Goal: Check status: Check status

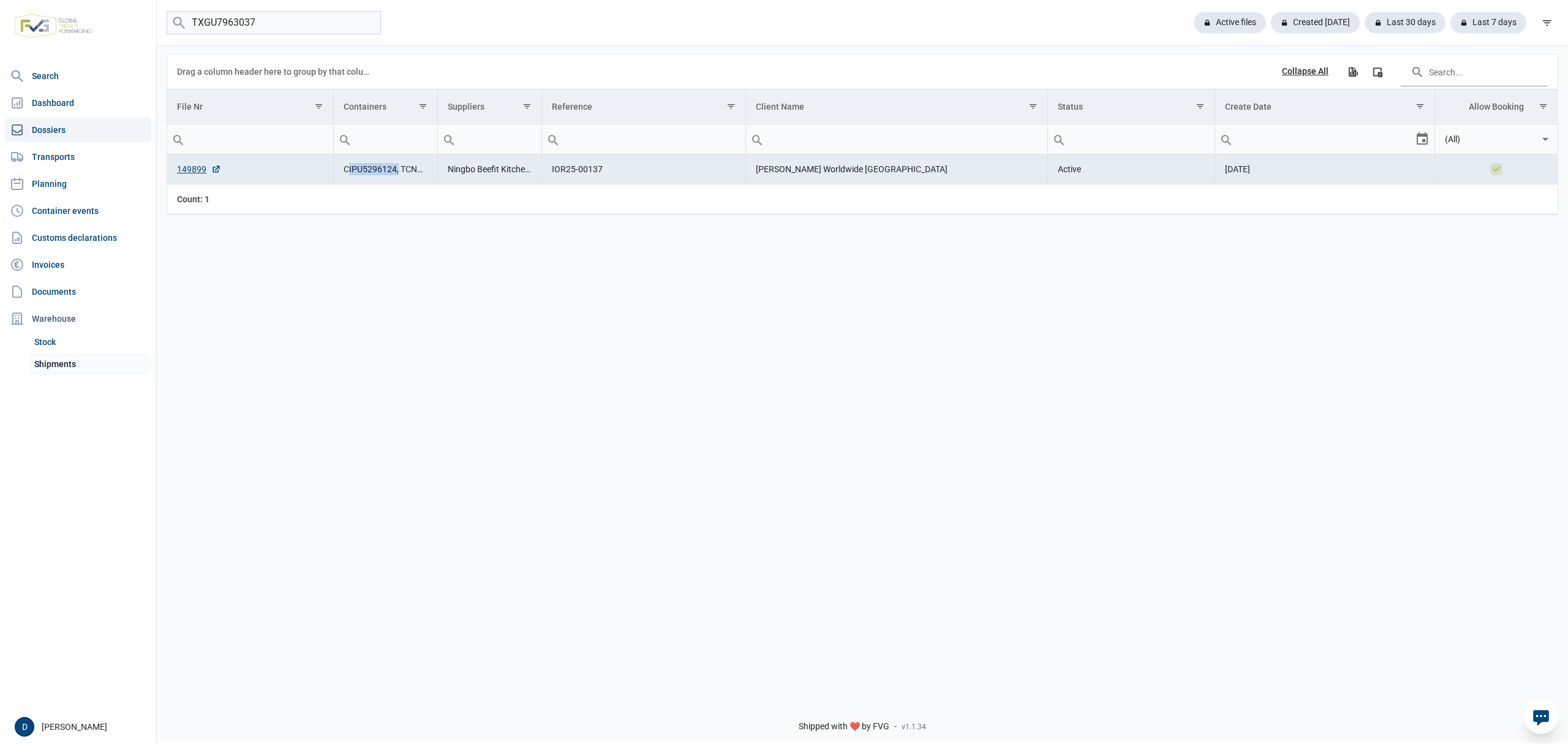
click at [64, 361] on link "Shipments" at bounding box center [90, 363] width 122 height 22
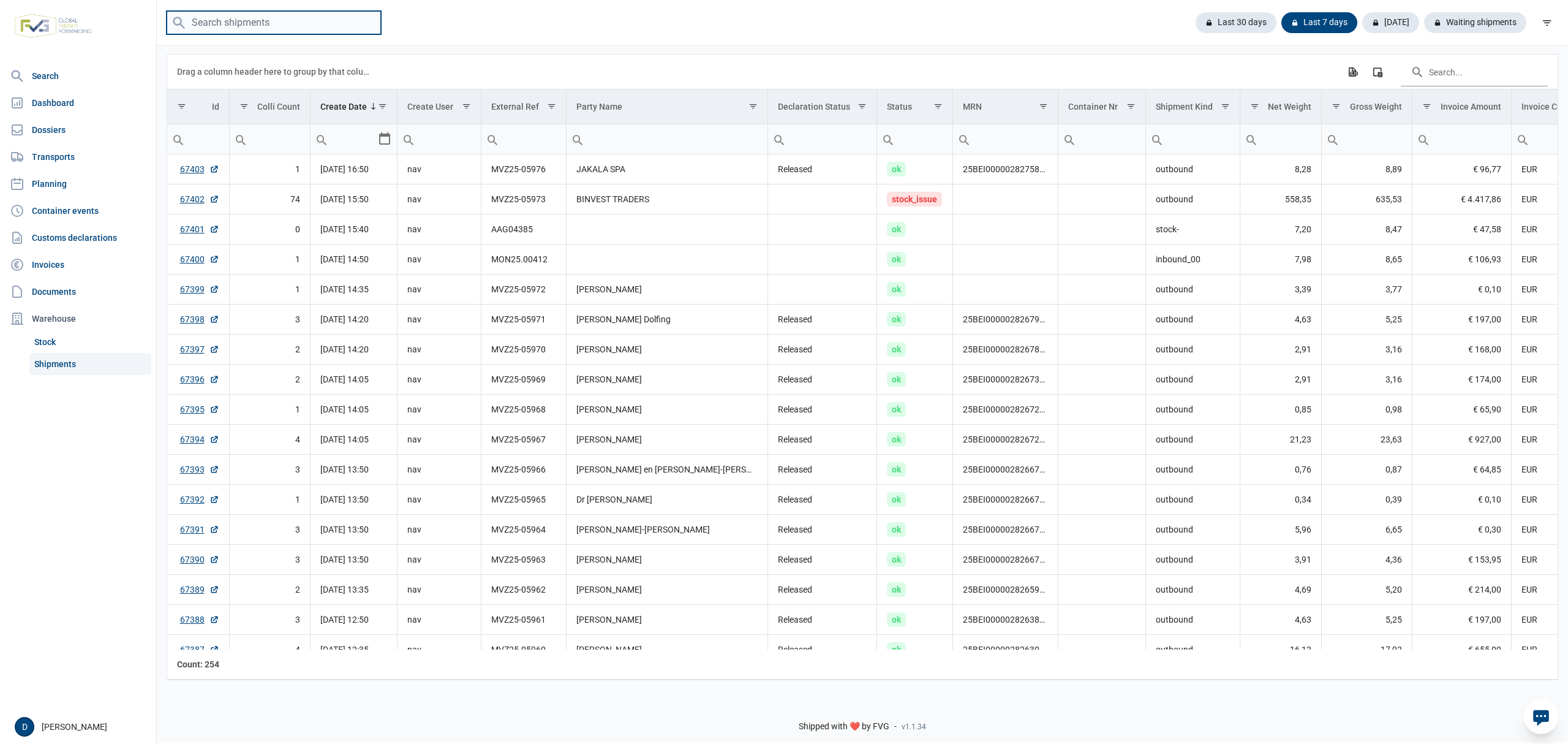
click at [253, 18] on input "search" at bounding box center [274, 23] width 215 height 24
paste input "MVZ25-05733"
type input "MVZ25-05733"
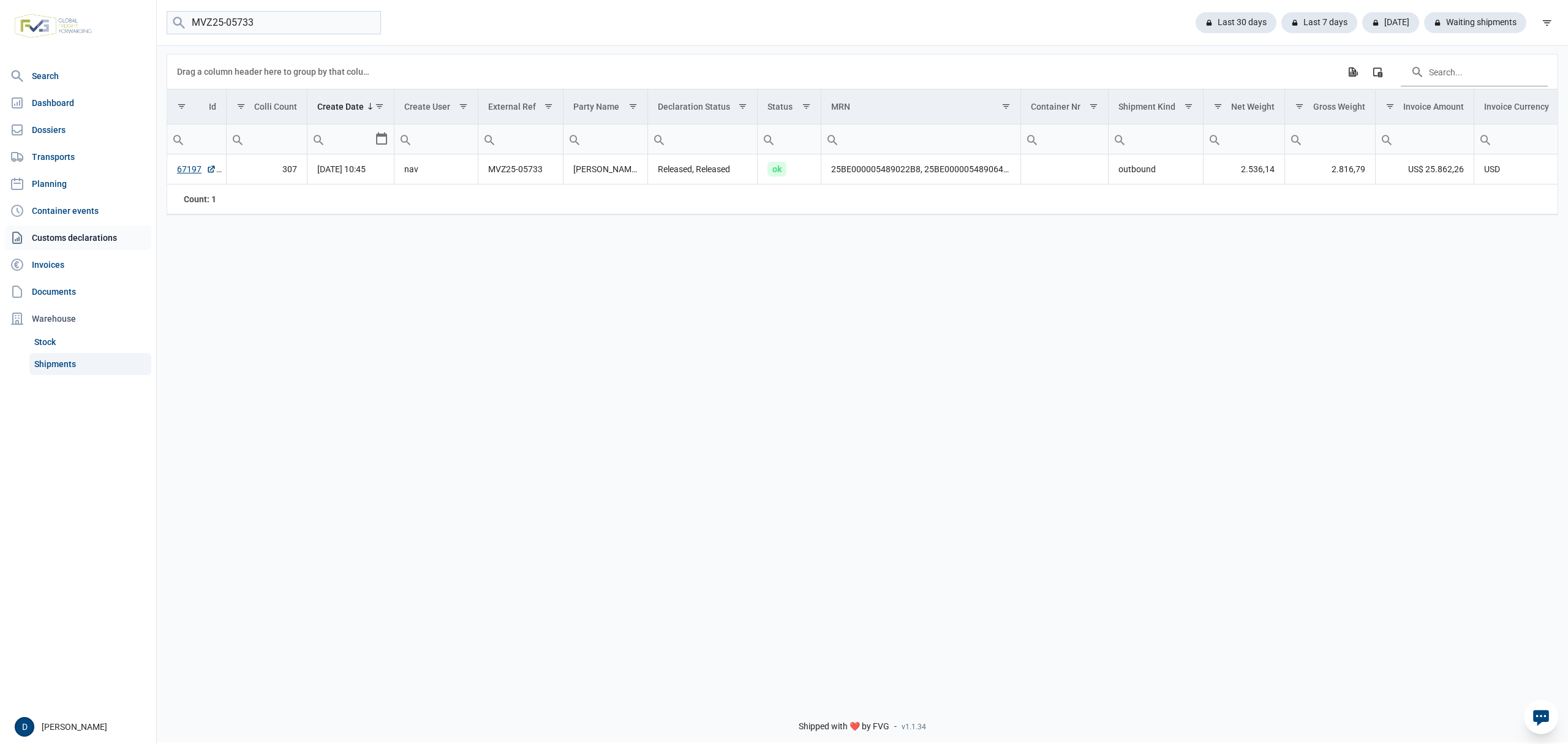
click at [81, 228] on link "Customs declarations" at bounding box center [79, 237] width 147 height 25
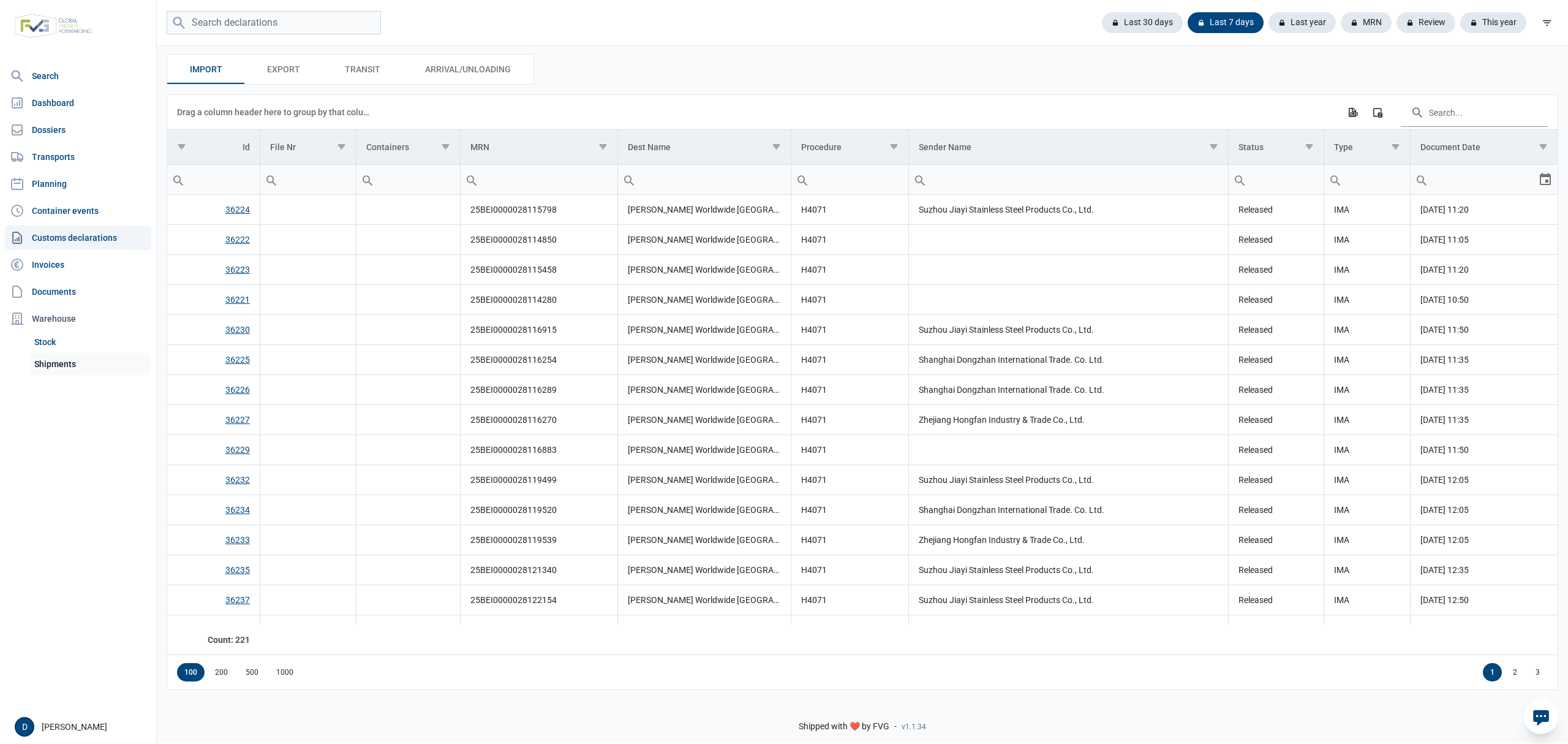
click at [63, 366] on link "Shipments" at bounding box center [90, 363] width 122 height 22
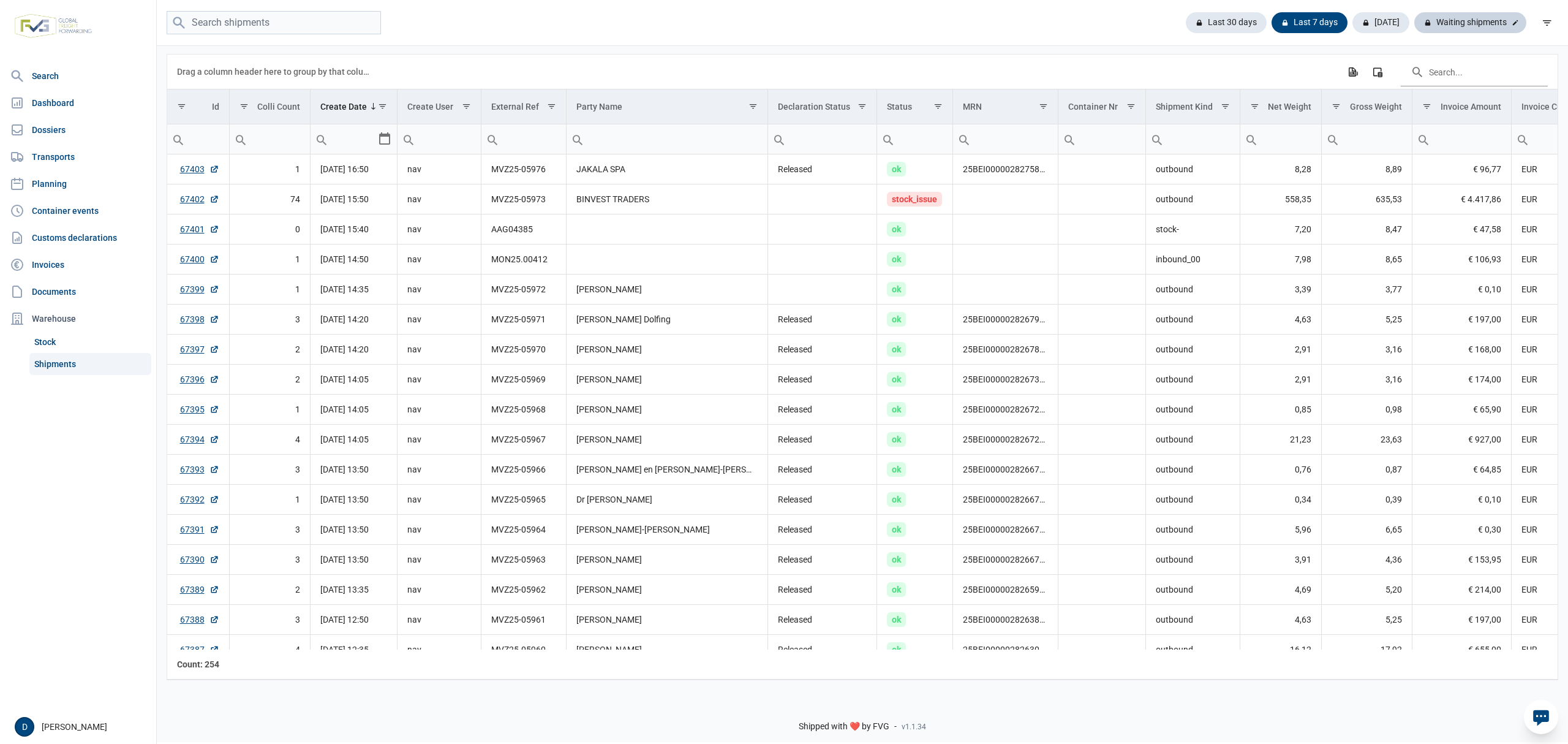
click at [1454, 18] on div "Waiting shipments" at bounding box center [1471, 22] width 112 height 21
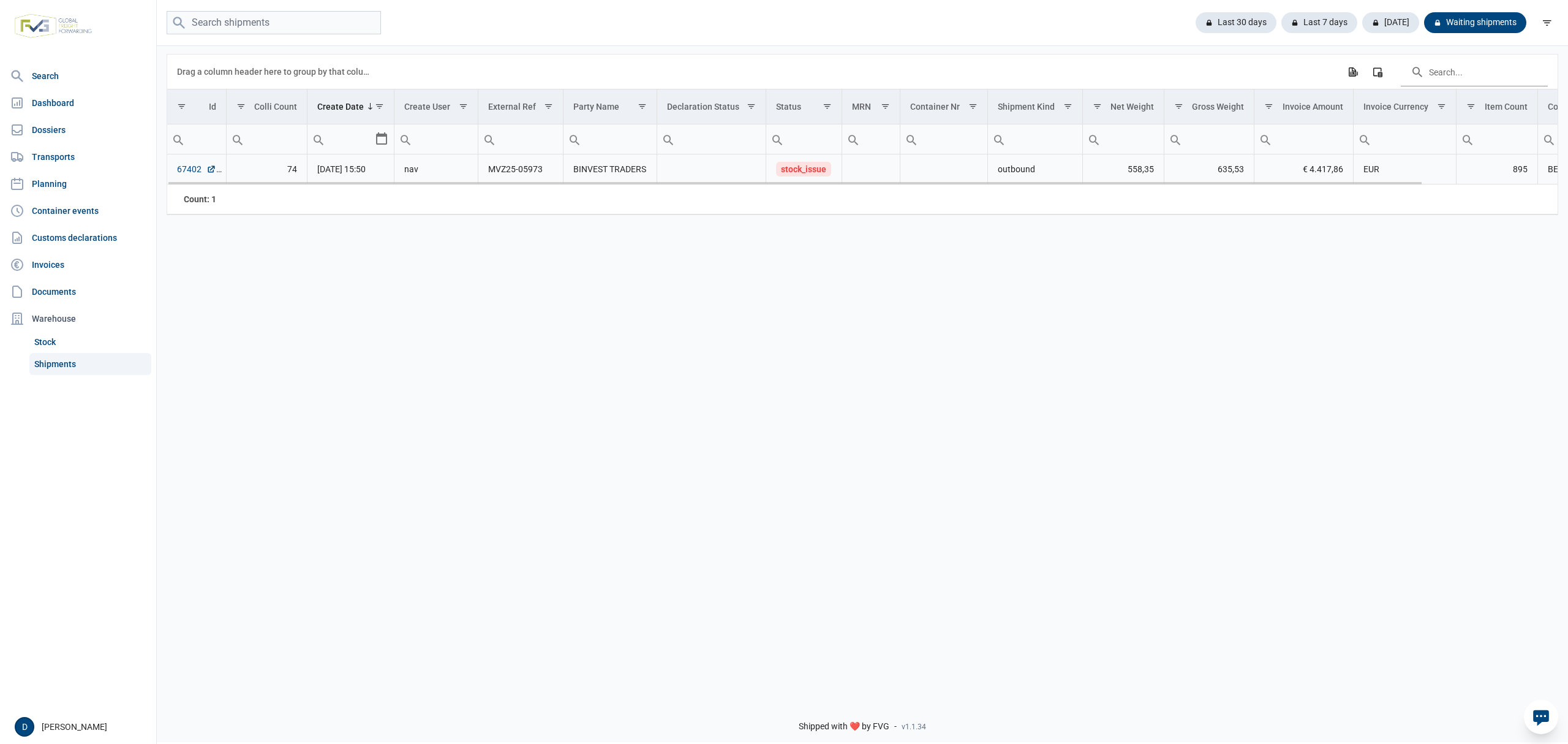
click at [178, 172] on link "67402" at bounding box center [197, 169] width 39 height 12
drag, startPoint x: 490, startPoint y: 174, endPoint x: 544, endPoint y: 167, distance: 54.5
click at [544, 167] on td "MVZ25-05973" at bounding box center [521, 169] width 85 height 30
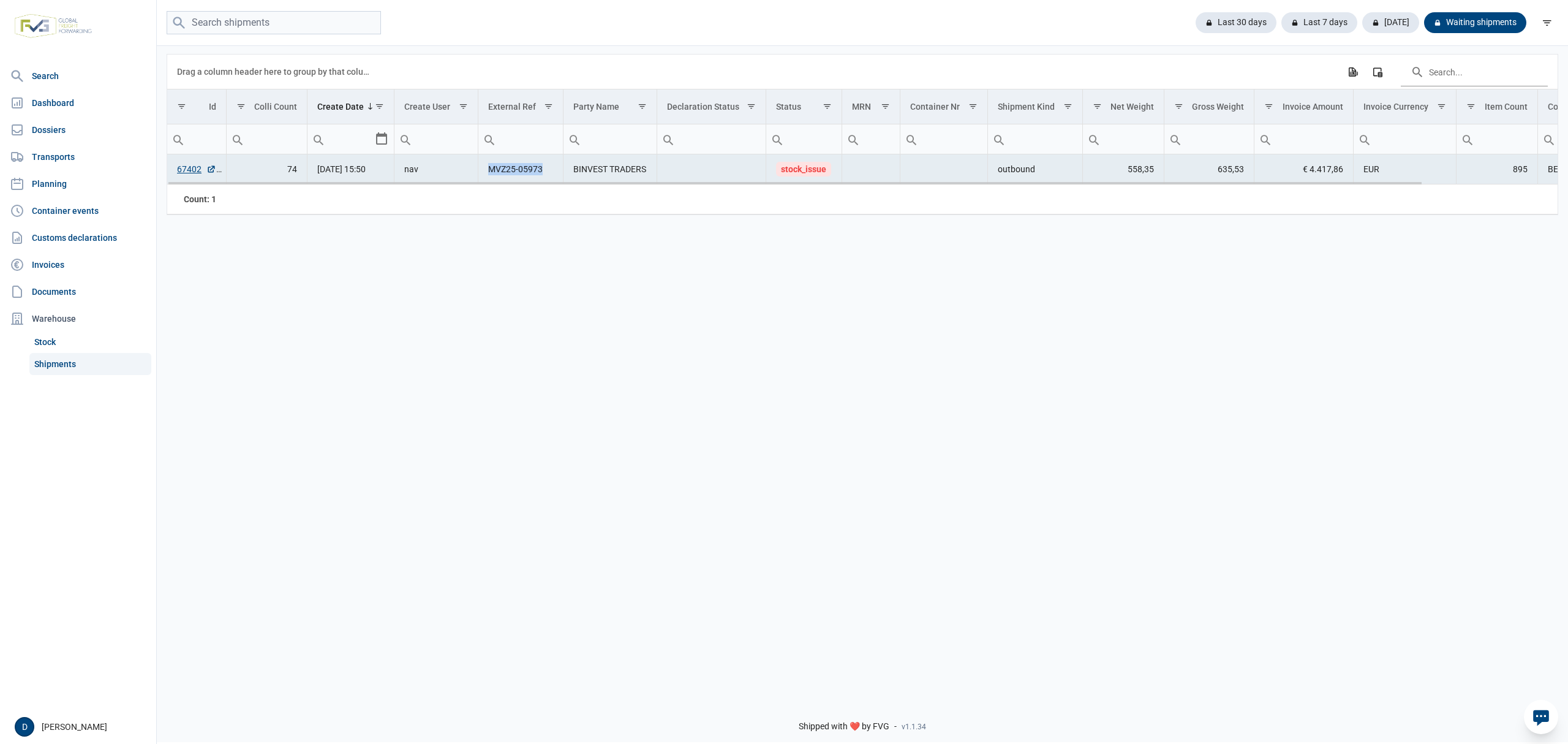
copy td "MVZ25-05973"
click at [64, 353] on link "Shipments" at bounding box center [90, 363] width 122 height 22
click at [37, 361] on link "Shipments" at bounding box center [90, 363] width 122 height 22
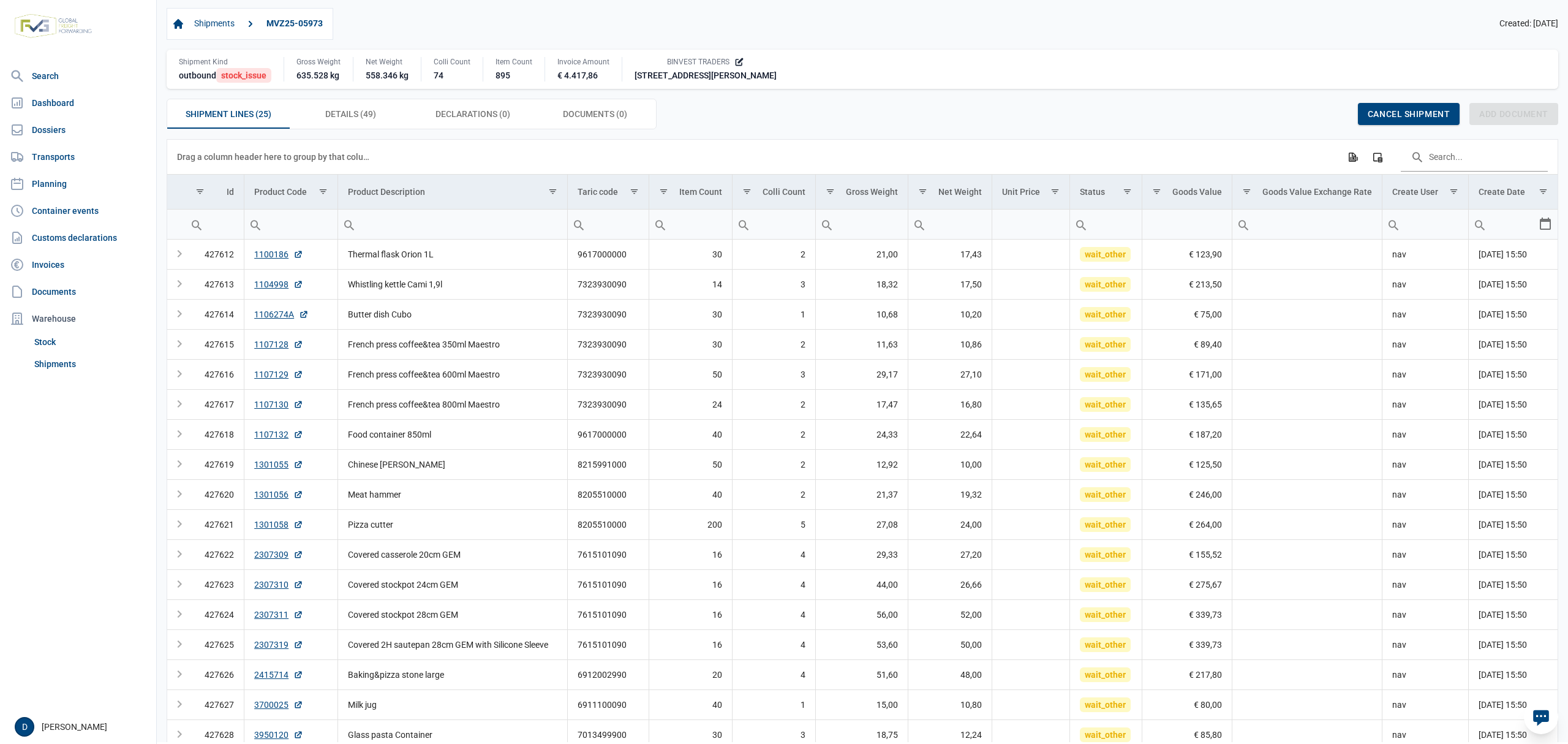
click at [246, 67] on div "Shipment Kind" at bounding box center [225, 61] width 93 height 10
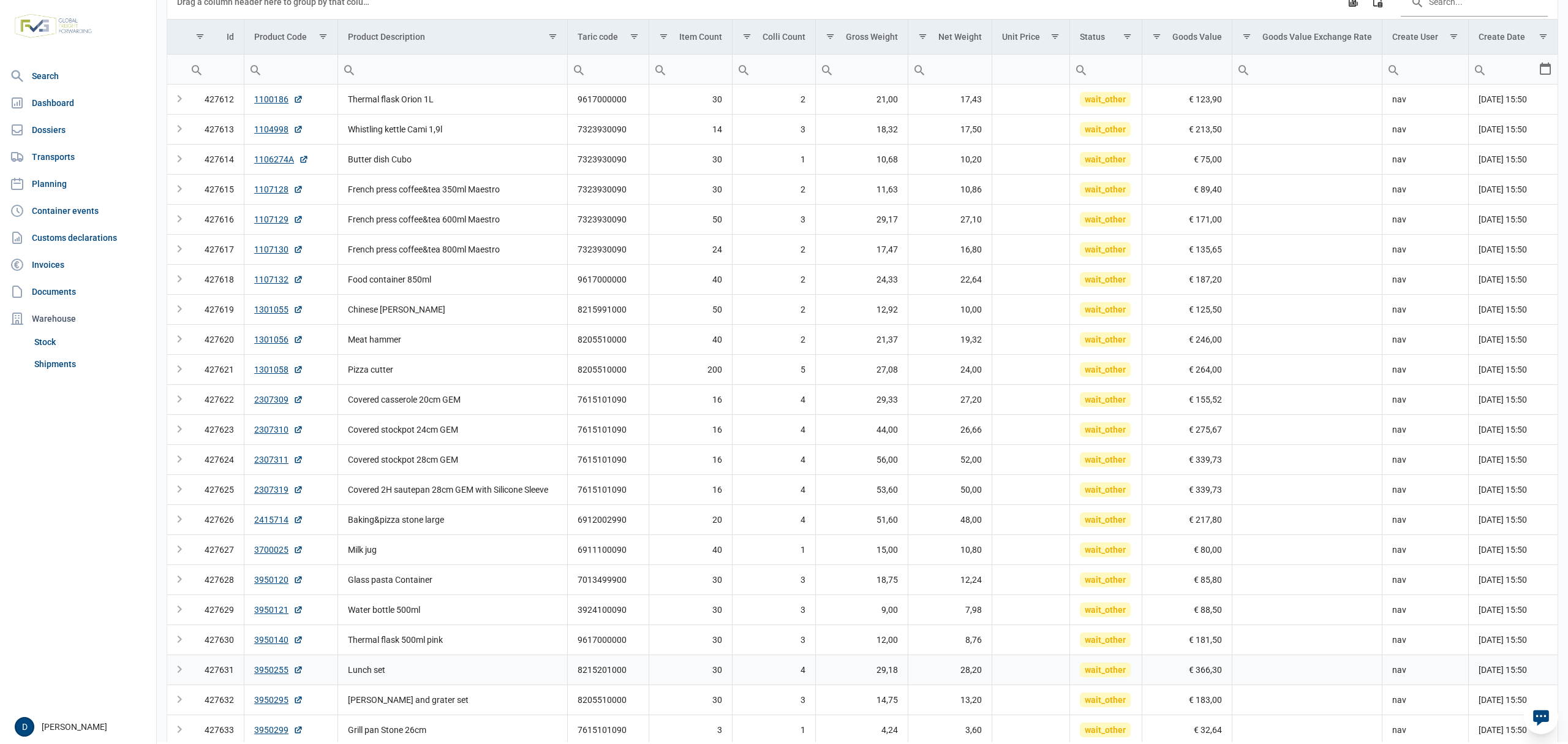
scroll to position [73, 0]
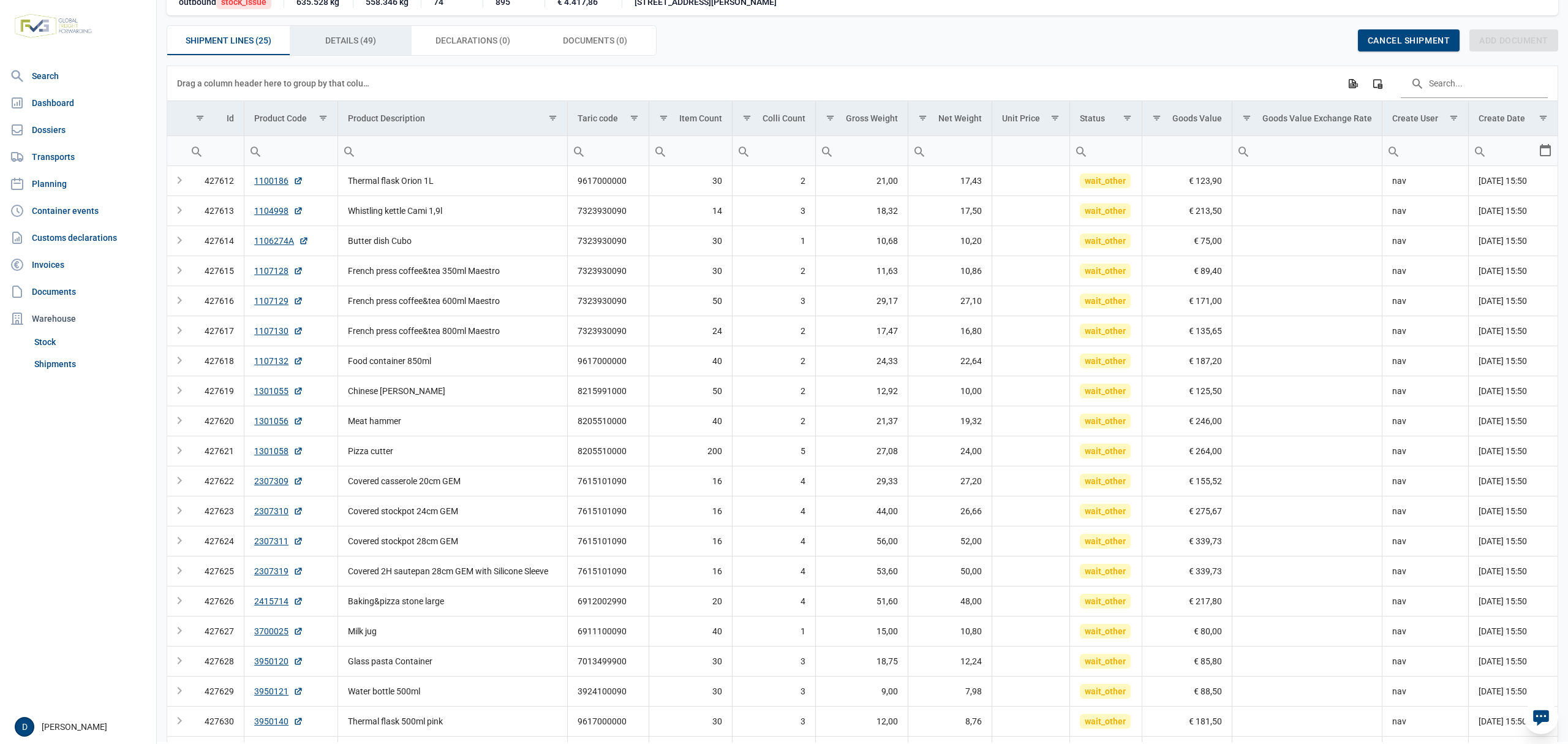
click at [370, 47] on span "Details (49) Details (49)" at bounding box center [351, 40] width 51 height 15
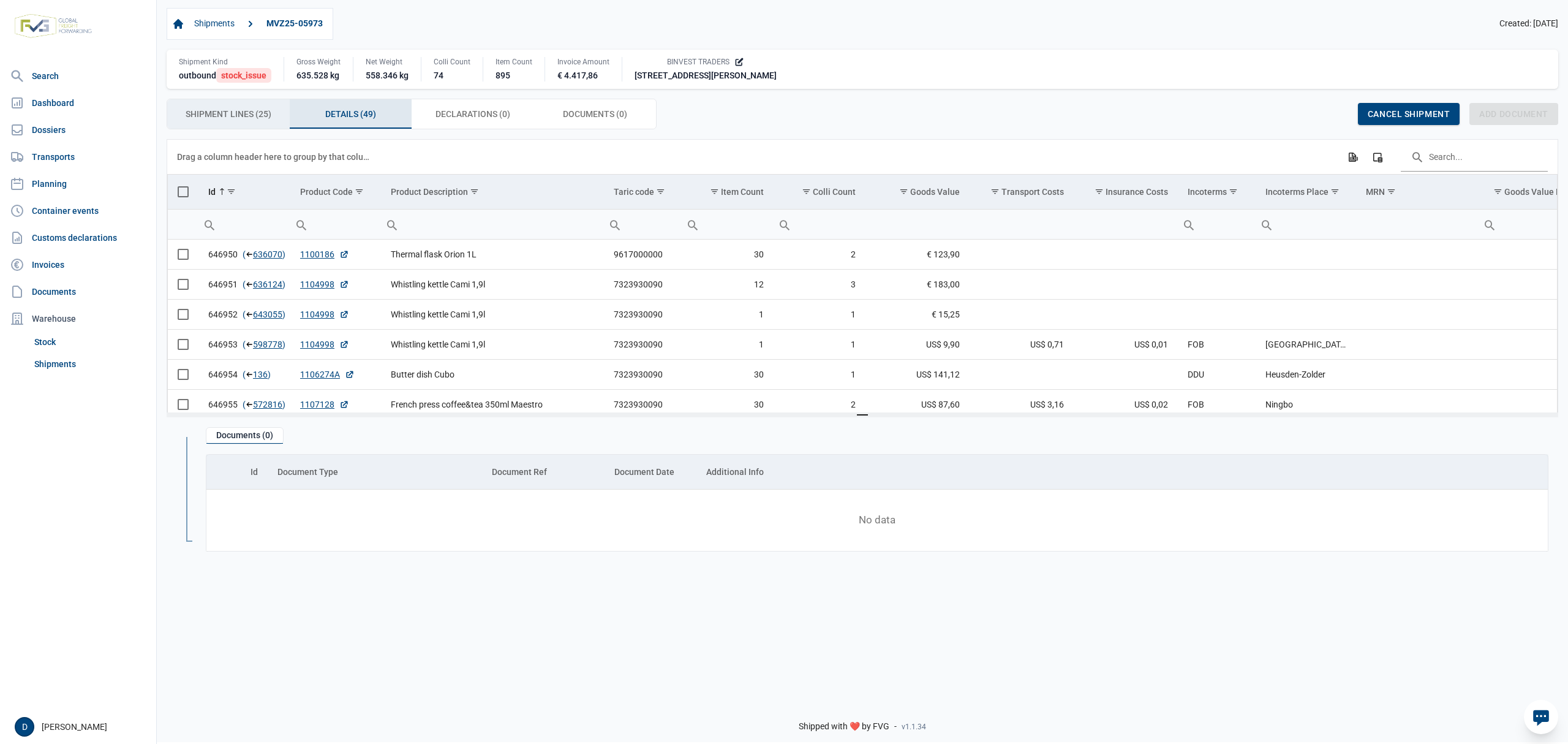
click at [242, 117] on span "Shipment Lines (25) Shipment Lines (25)" at bounding box center [228, 114] width 86 height 15
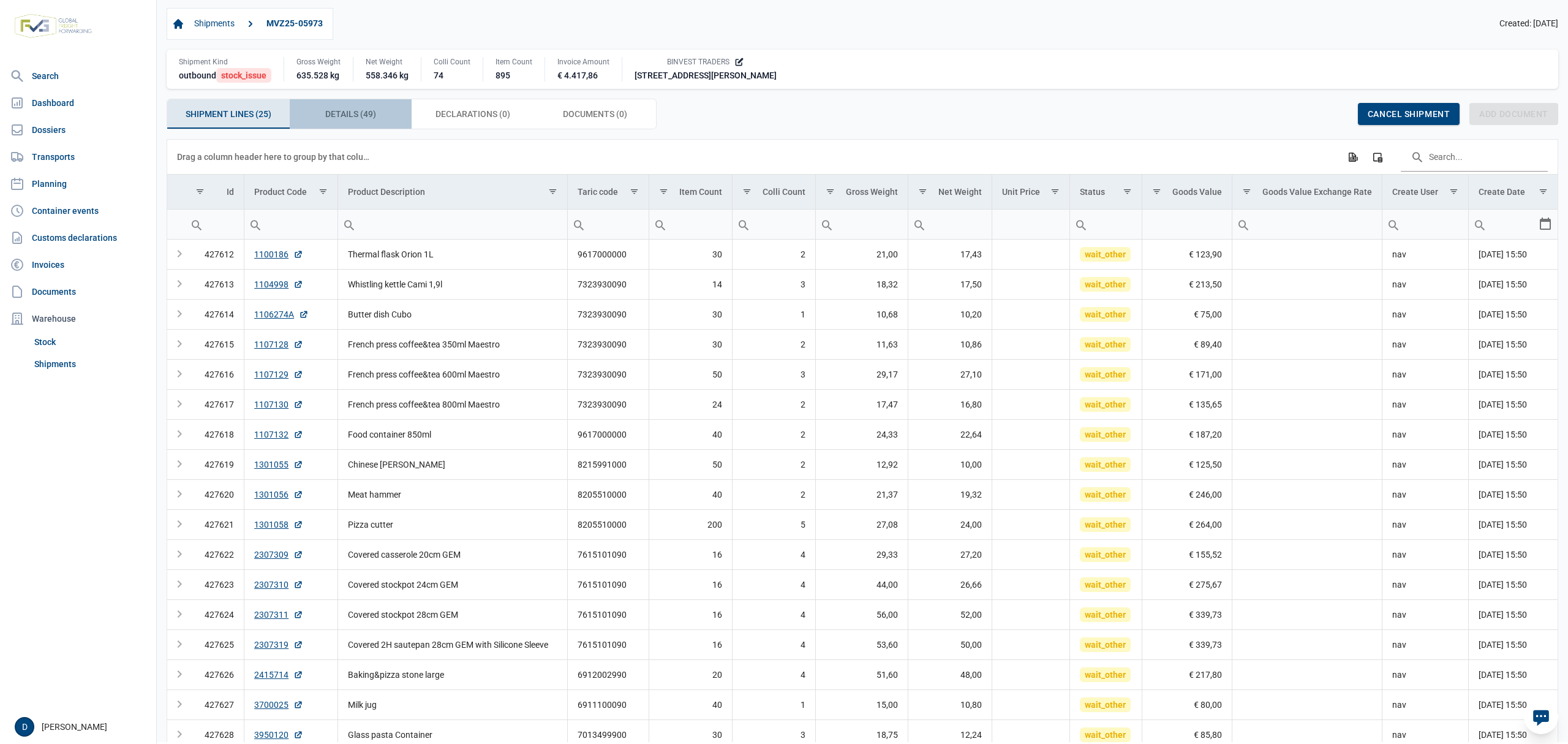
click at [358, 113] on span "Details (49) Details (49)" at bounding box center [351, 114] width 51 height 15
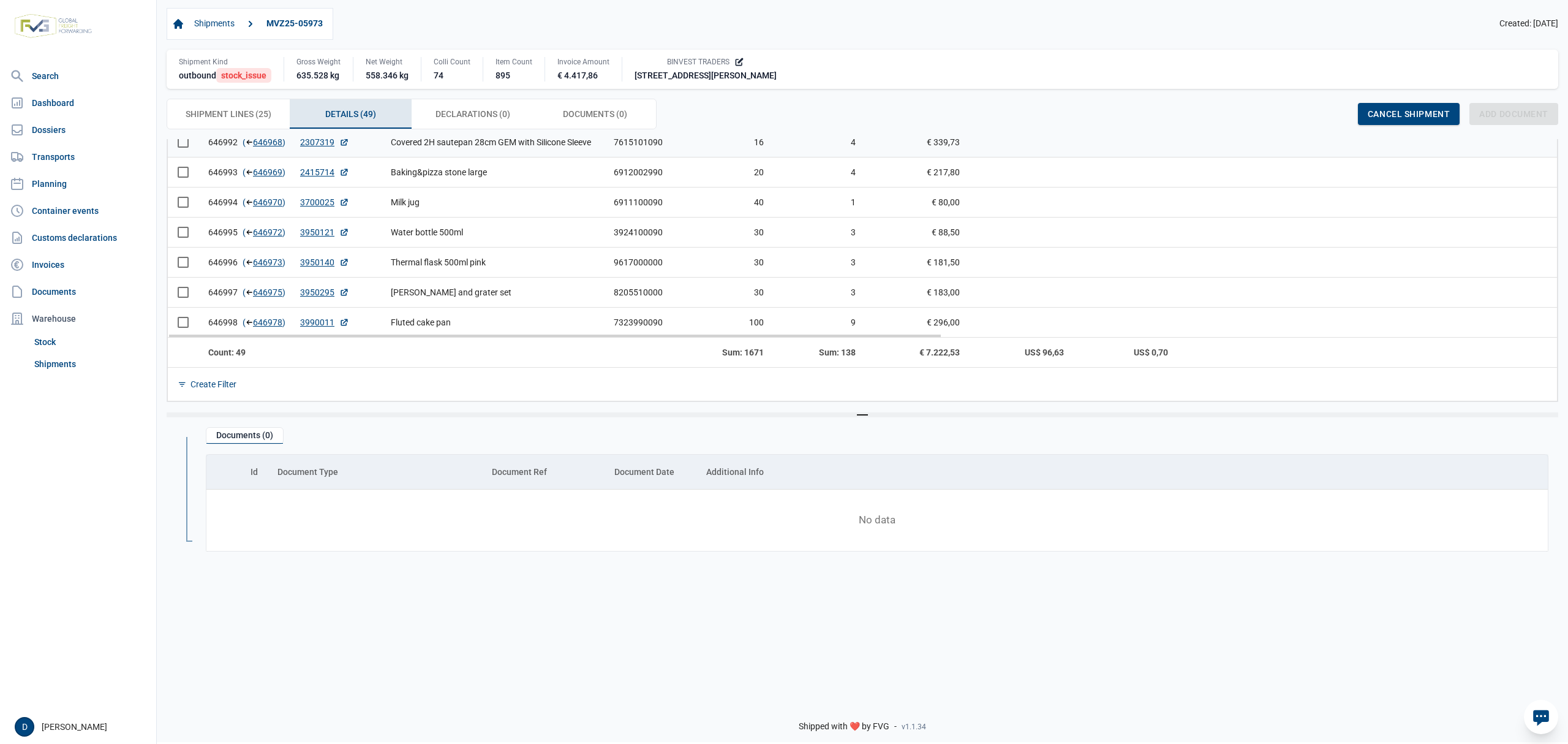
scroll to position [1057, 0]
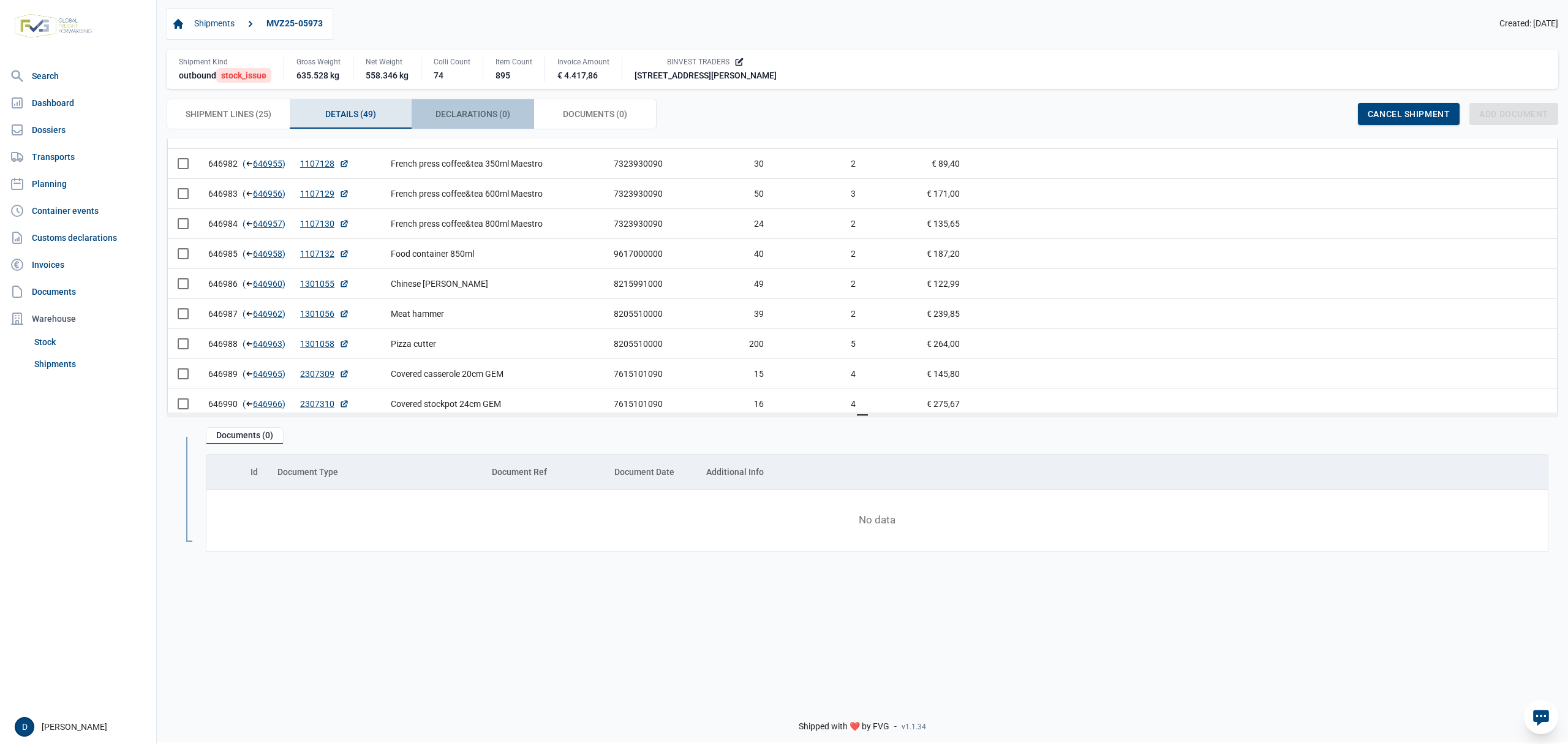
click at [458, 121] on span "Declarations (0) Declarations (0)" at bounding box center [473, 114] width 75 height 15
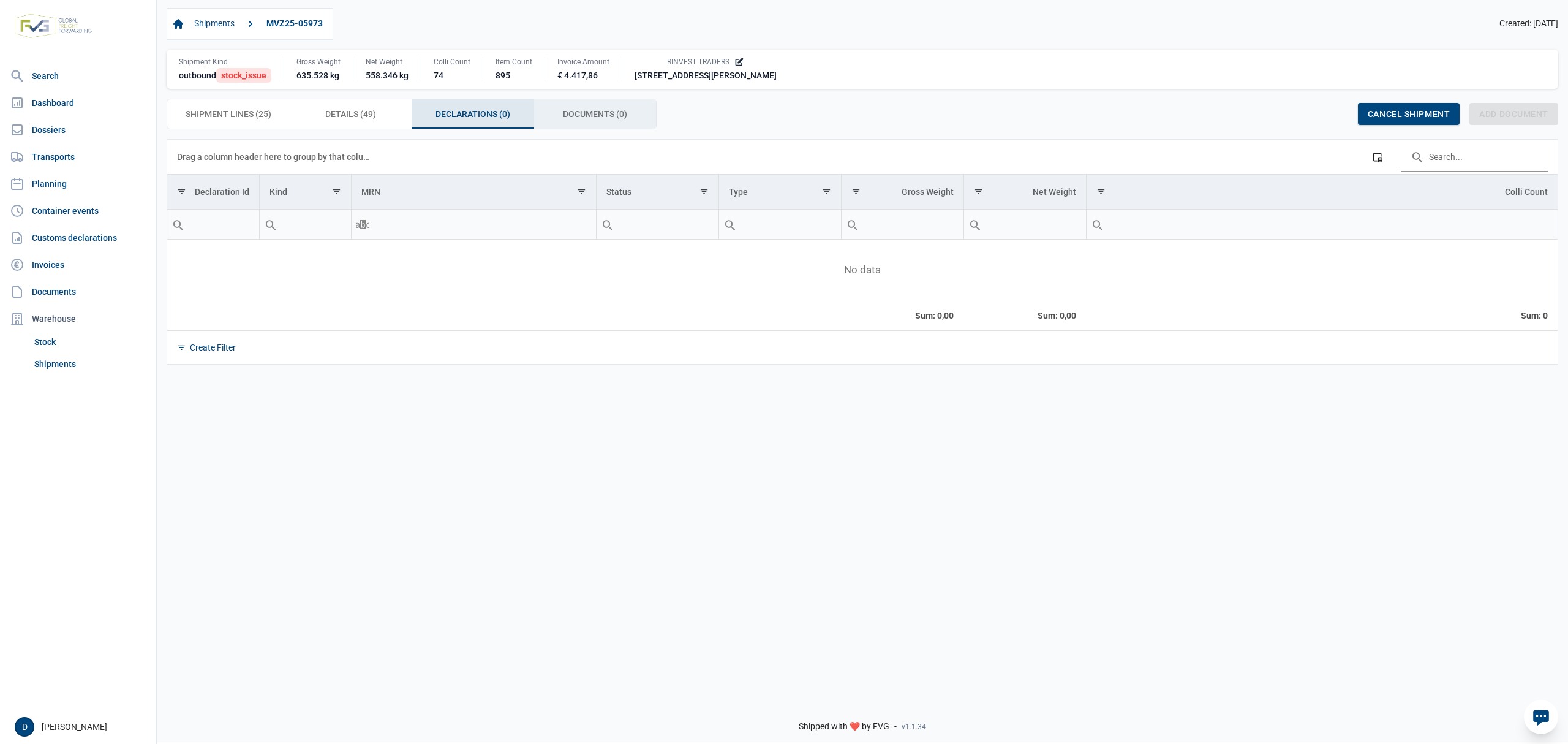
click at [564, 104] on div "Documents (0) Documents (0)" at bounding box center [595, 114] width 123 height 29
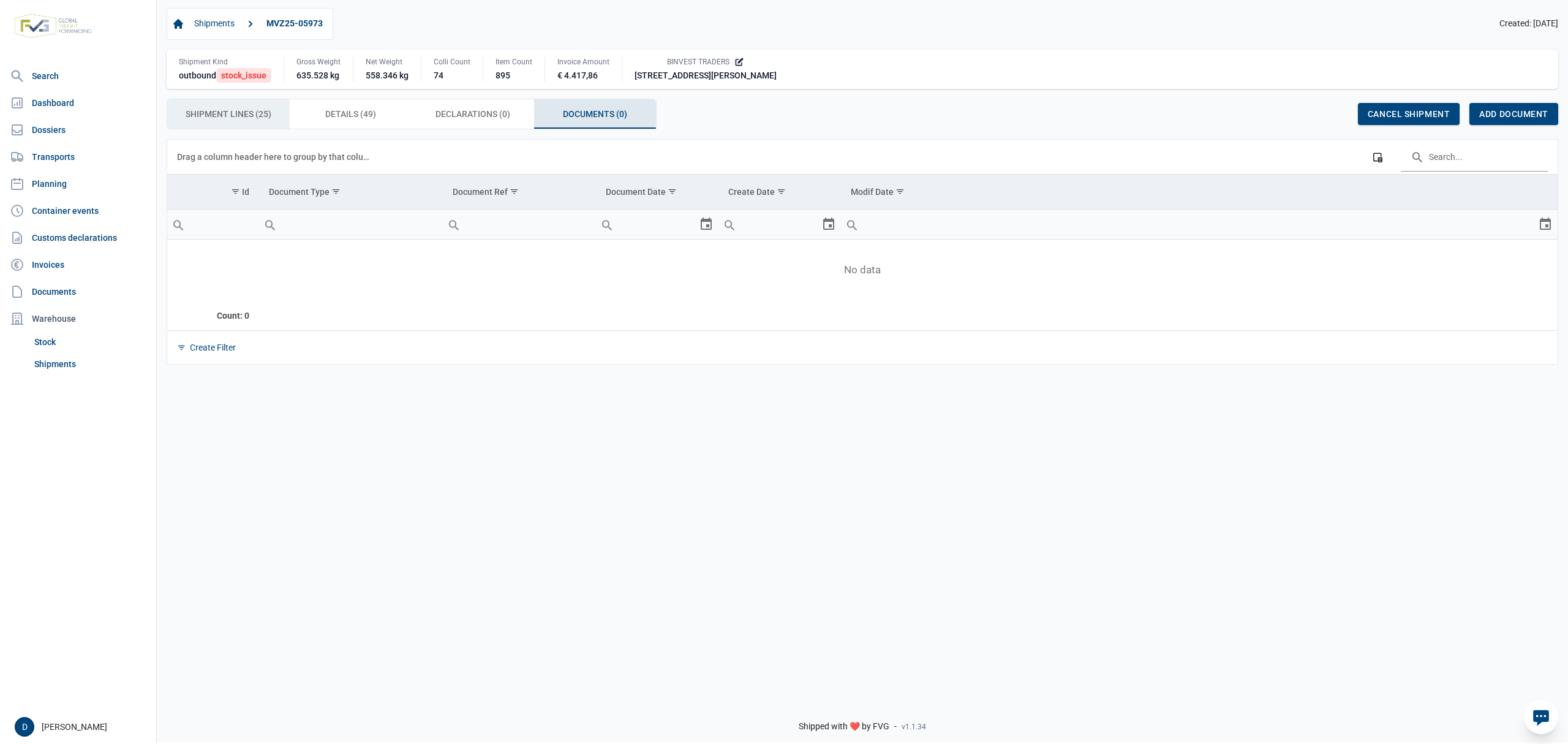
click at [255, 120] on span "Shipment Lines (25) Shipment Lines (25)" at bounding box center [228, 114] width 86 height 15
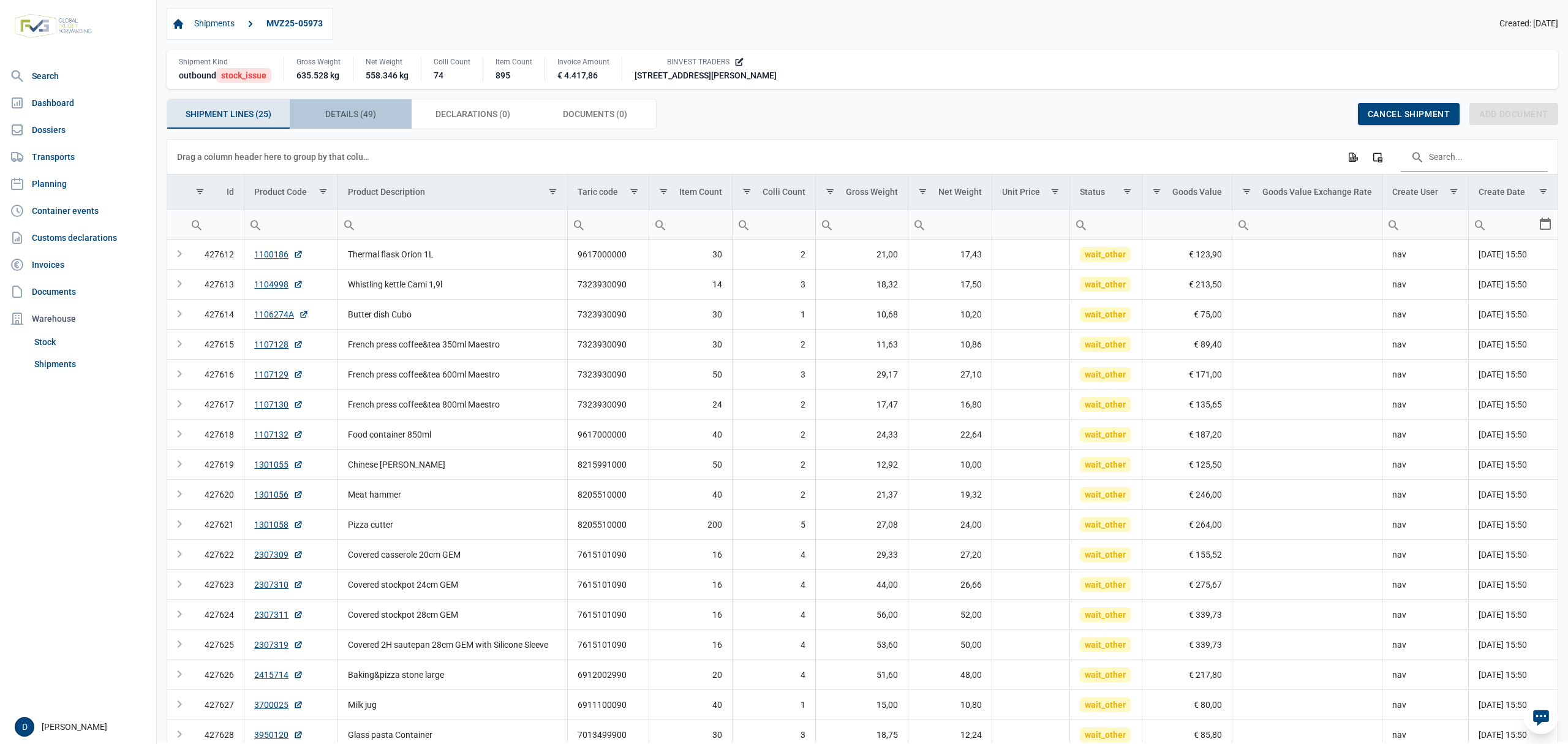
click at [344, 121] on span "Details (49) Details (49)" at bounding box center [351, 114] width 51 height 15
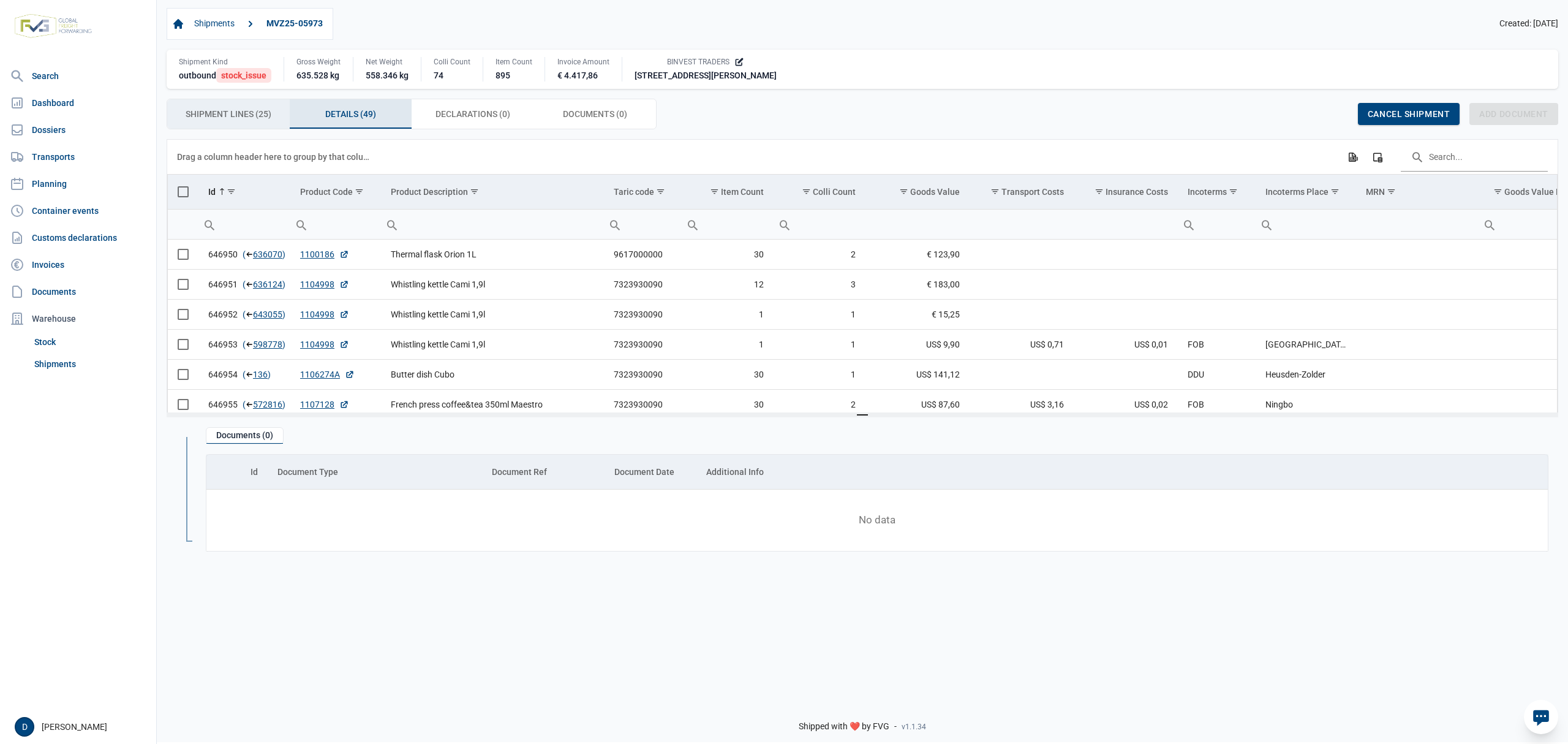
click at [238, 116] on span "Shipment Lines (25) Shipment Lines (25)" at bounding box center [228, 114] width 86 height 15
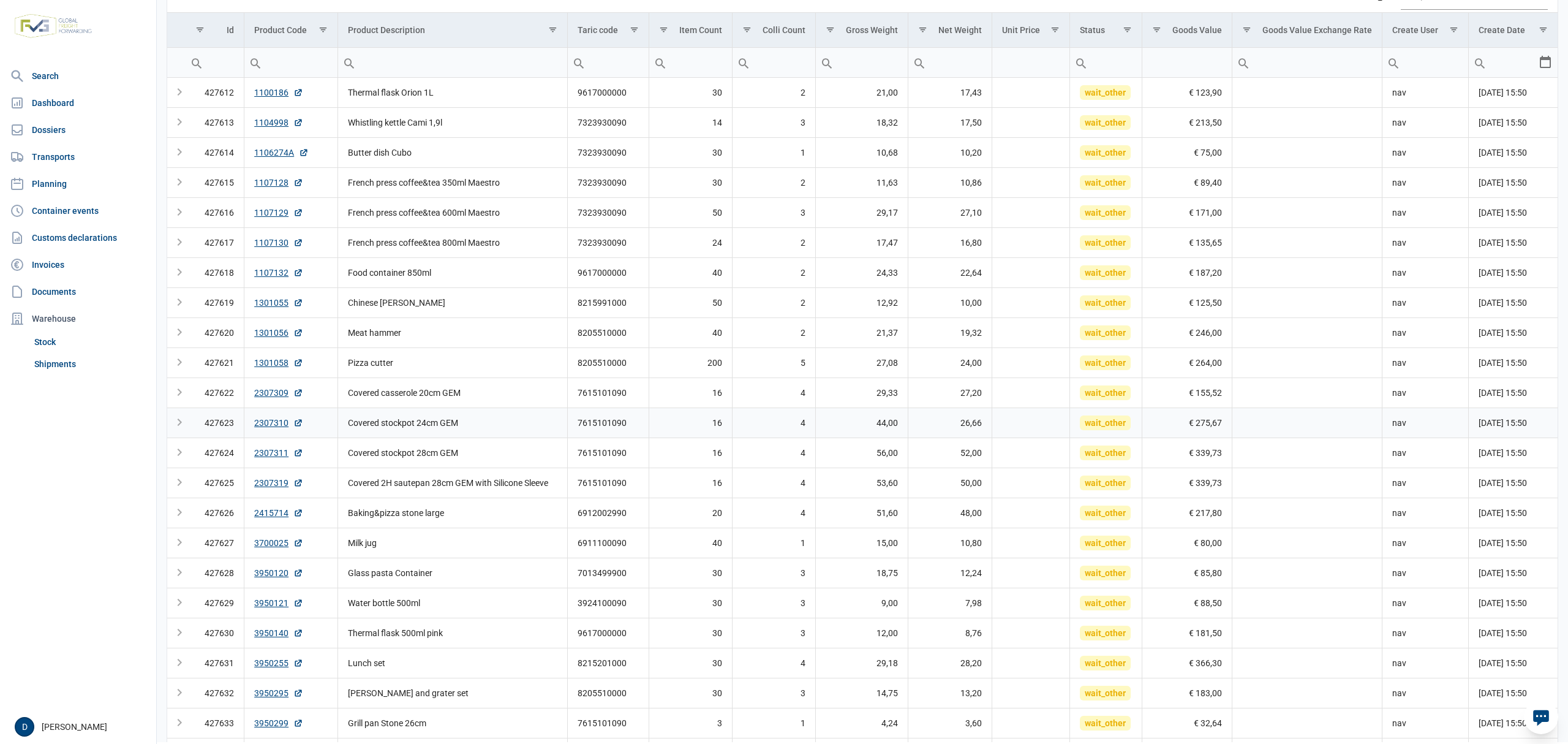
scroll to position [163, 0]
click at [294, 34] on div "Product Code" at bounding box center [280, 28] width 52 height 10
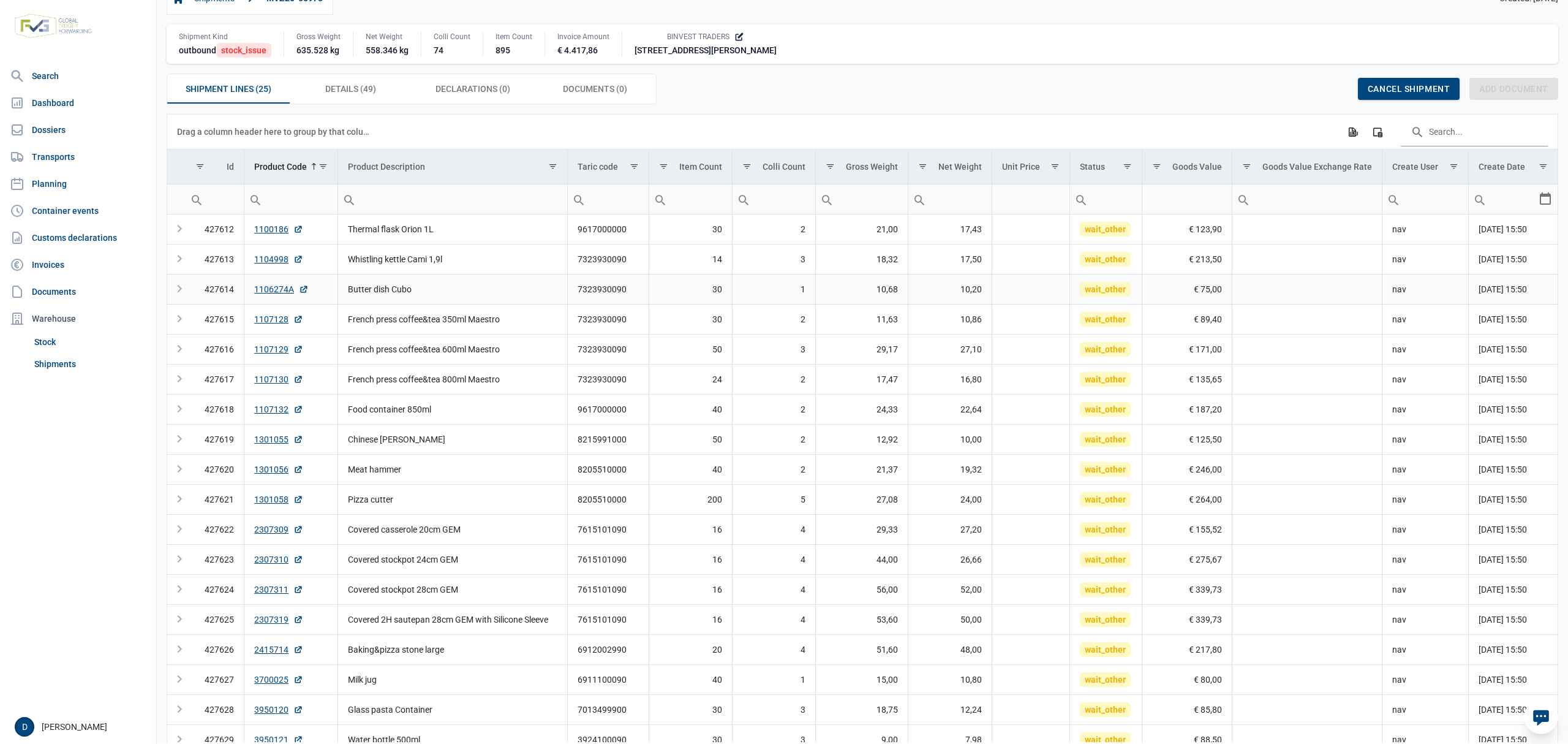
scroll to position [0, 0]
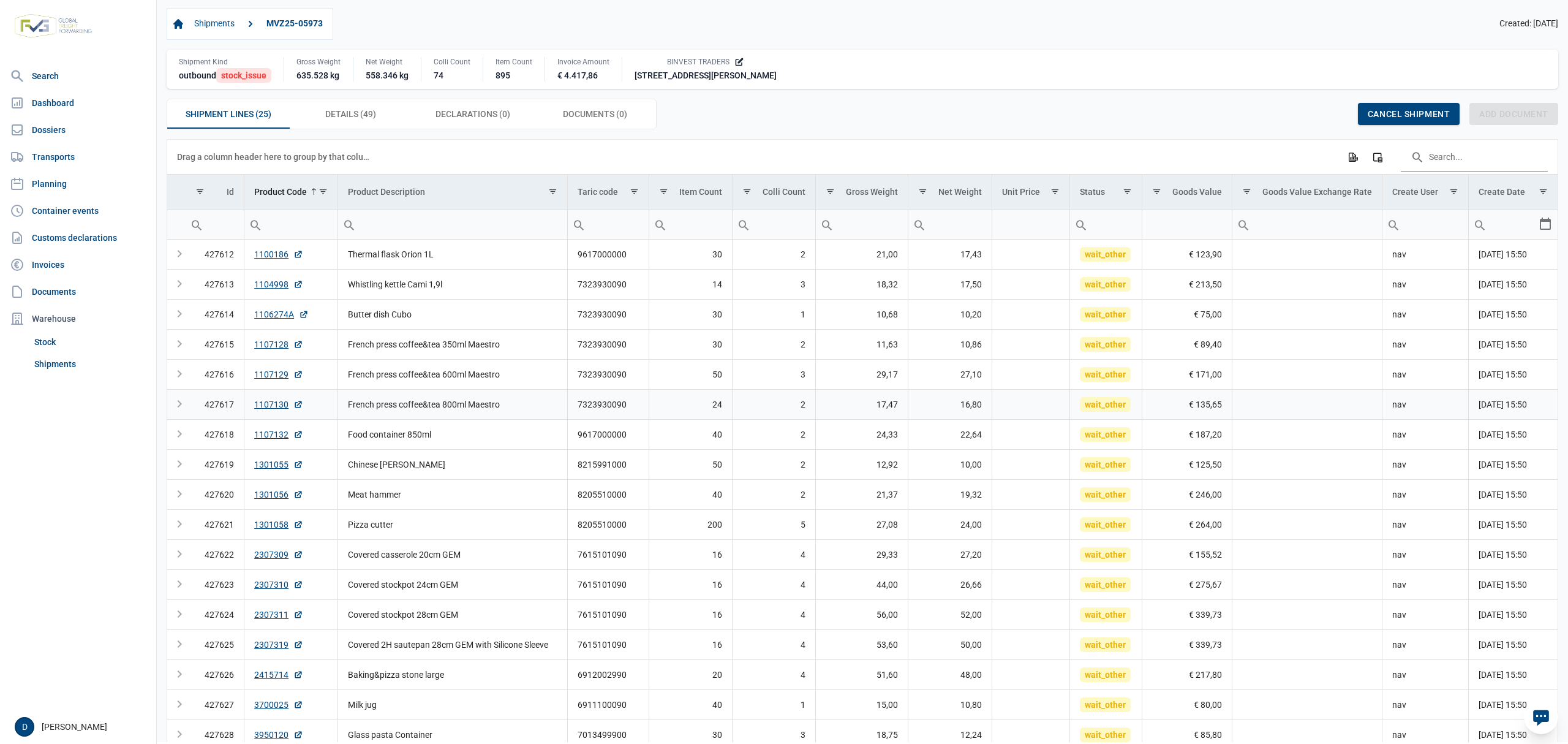
click at [321, 401] on td "1107130" at bounding box center [291, 404] width 93 height 30
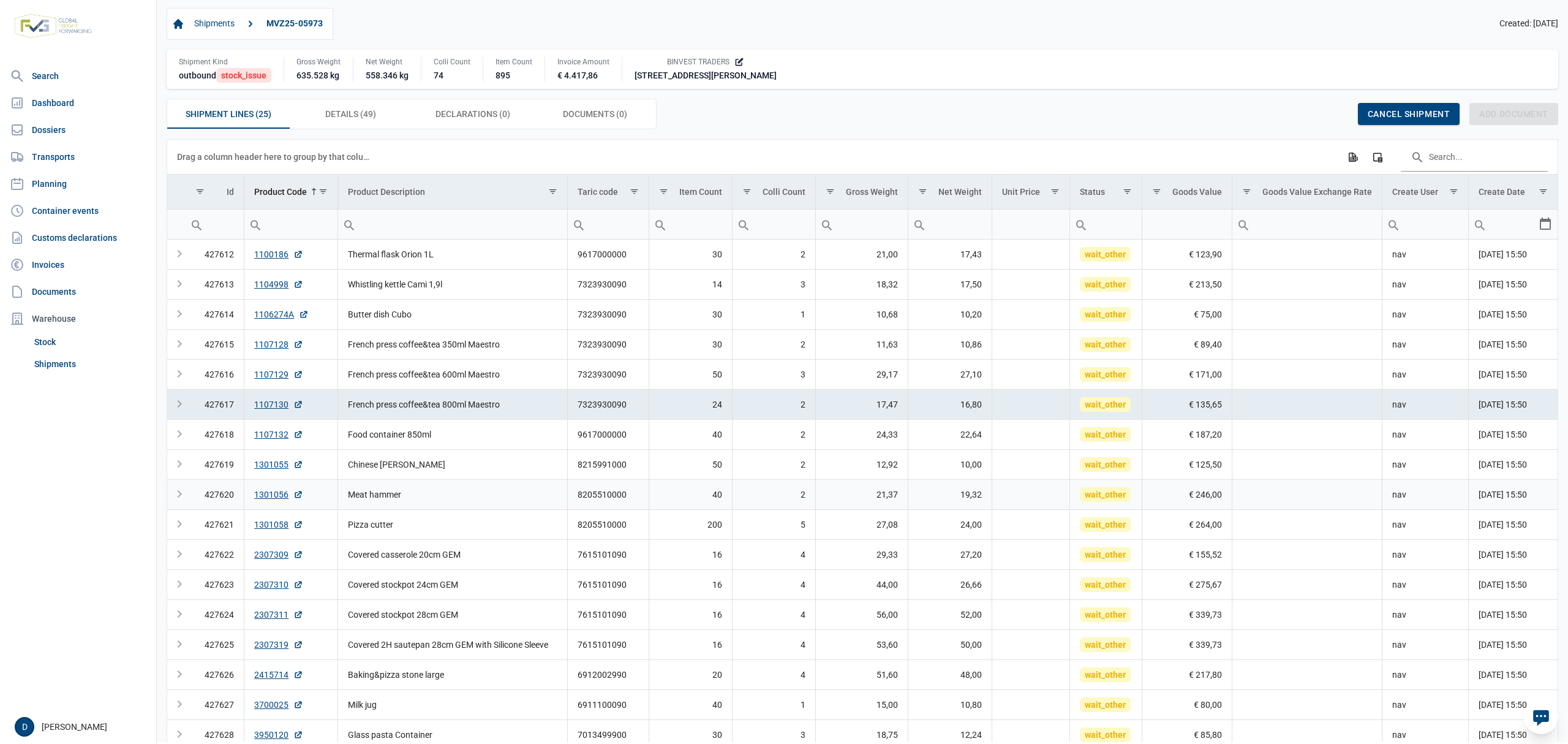
scroll to position [82, 0]
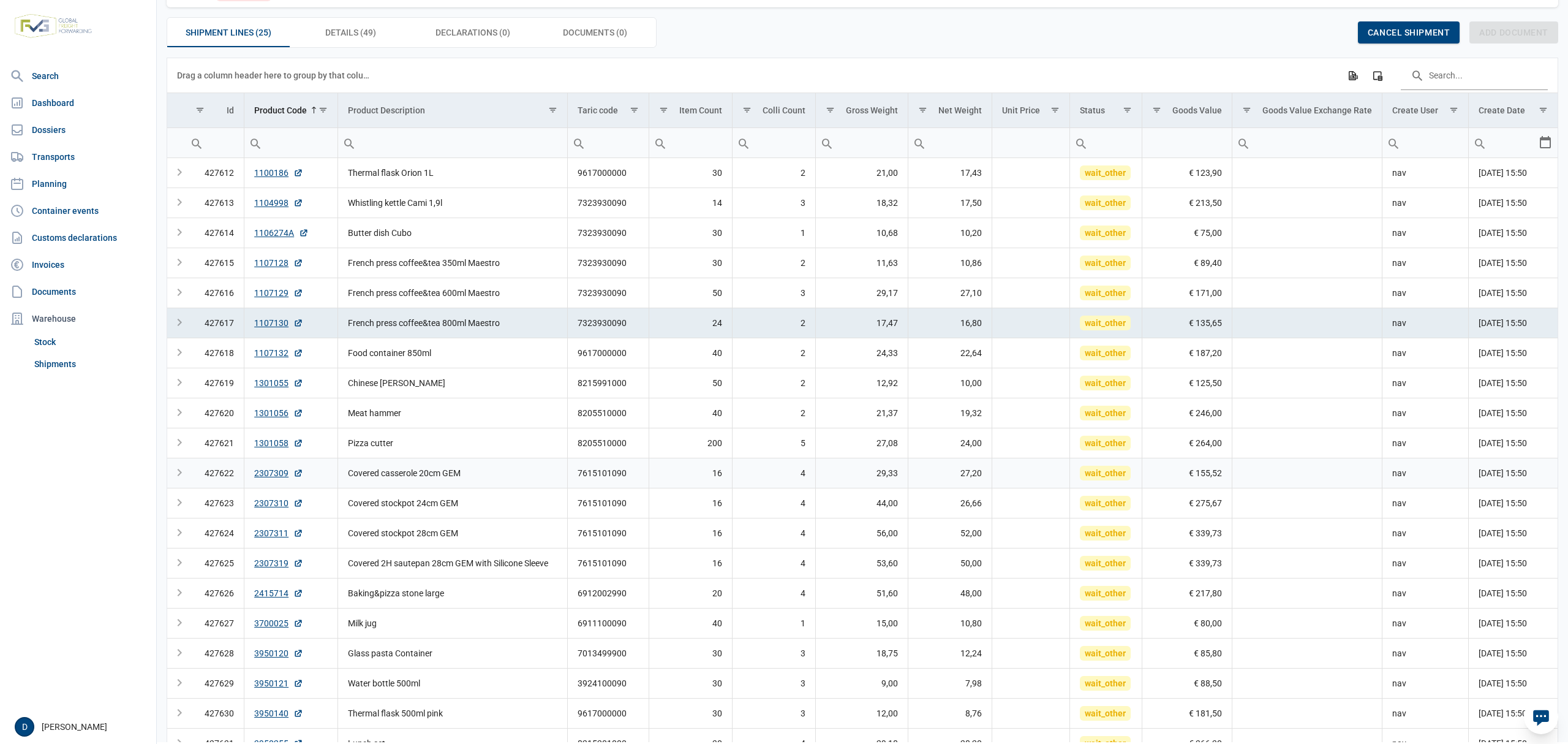
click at [547, 484] on td "Covered casserole 20cm GEM" at bounding box center [452, 473] width 230 height 30
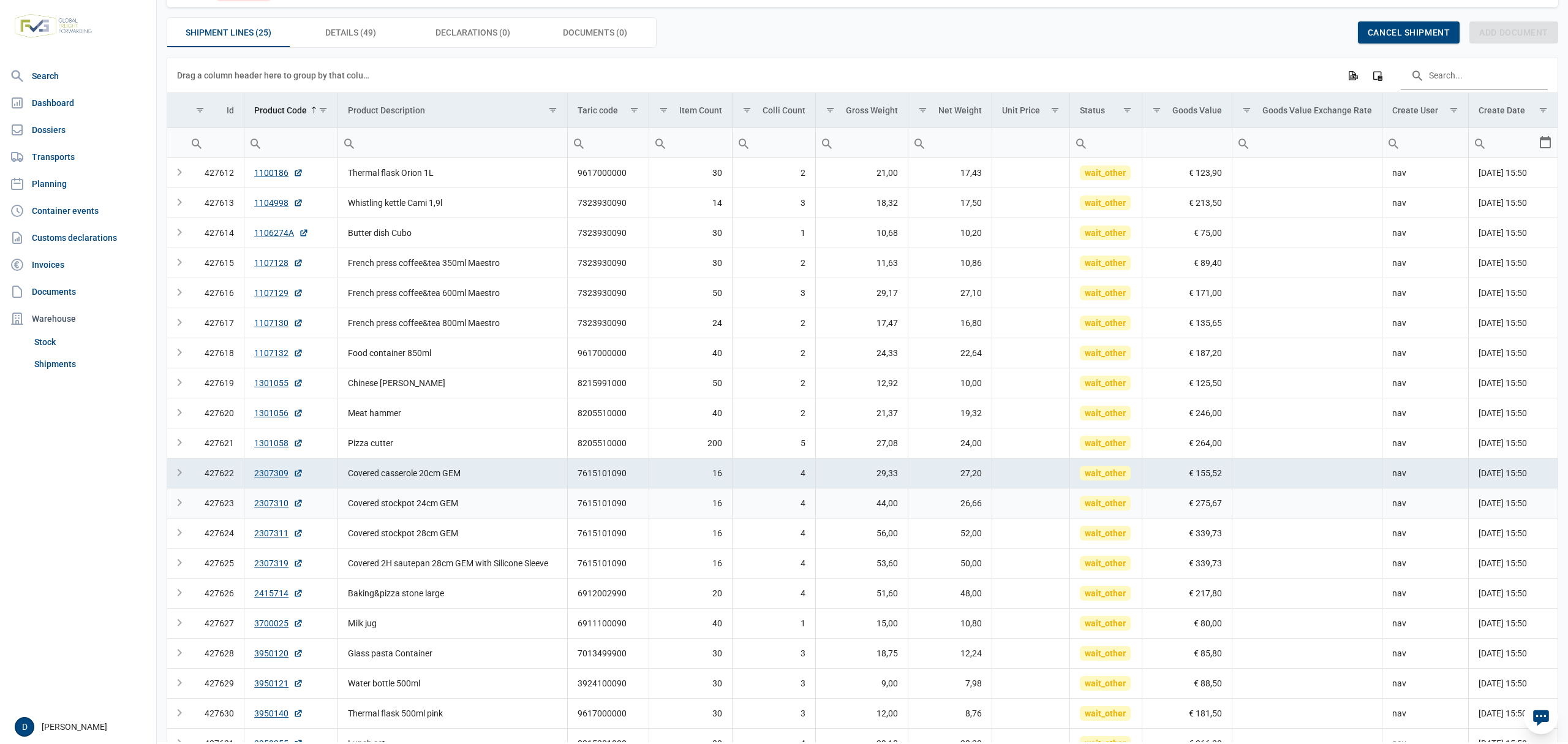
click at [514, 517] on td "Covered stockpot 24cm GEM" at bounding box center [452, 502] width 230 height 30
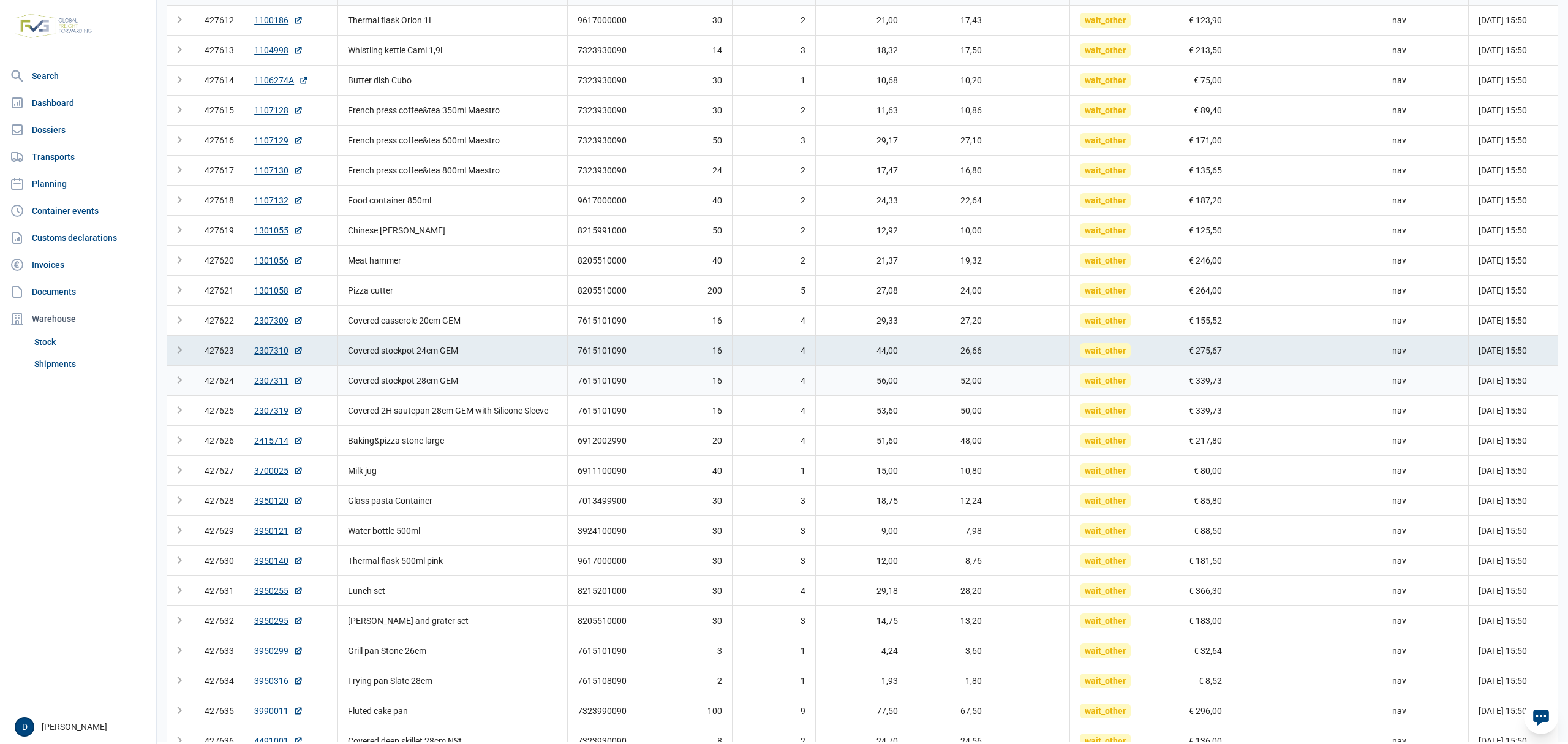
scroll to position [319, 0]
